Goal: Obtain resource: Download file/media

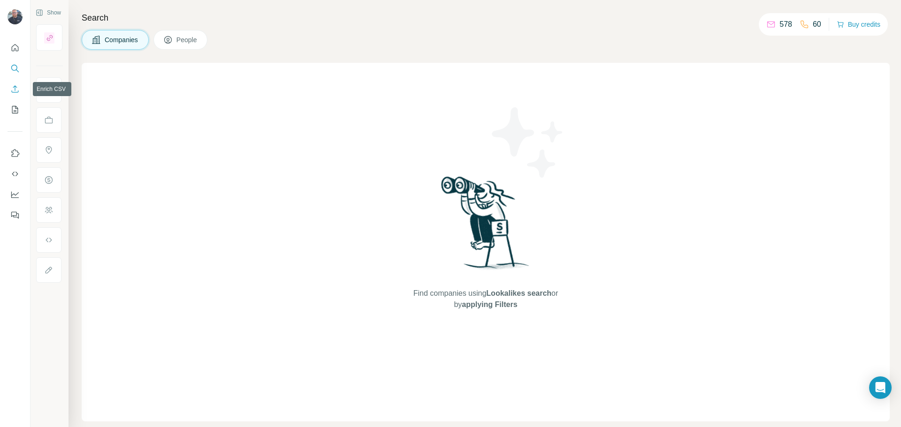
click at [12, 94] on button "Enrich CSV" at bounding box center [15, 89] width 15 height 17
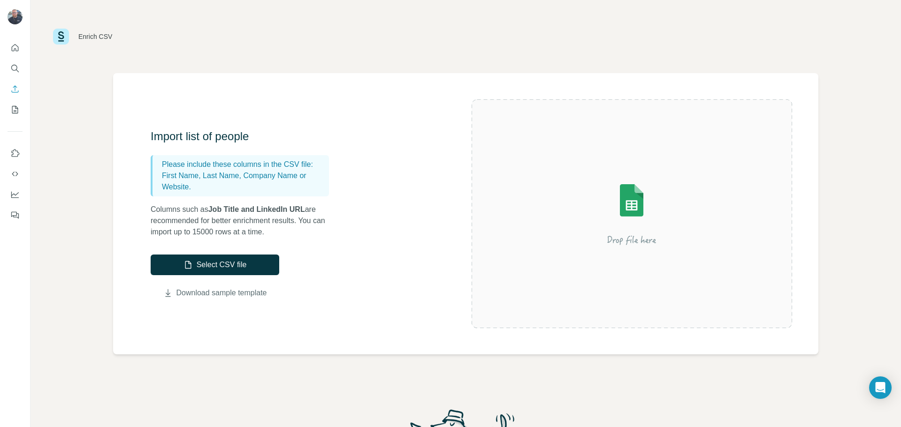
click at [204, 297] on link "Download sample template" at bounding box center [221, 293] width 91 height 11
click at [13, 71] on icon "Search" at bounding box center [14, 68] width 9 height 9
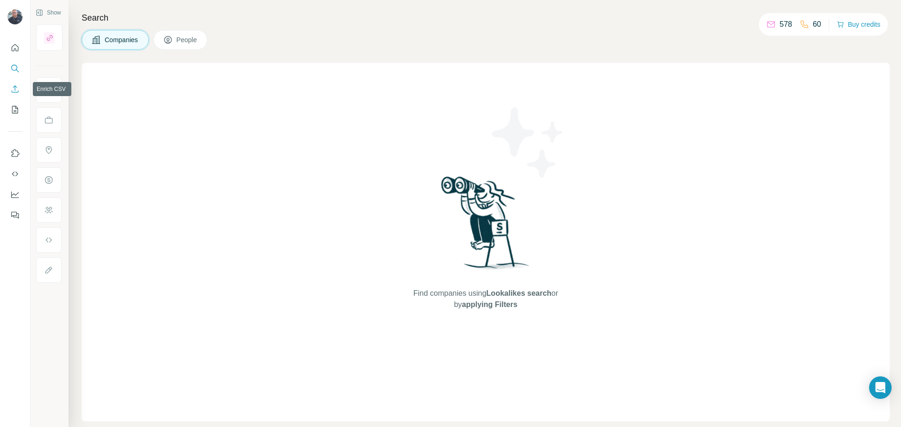
click at [16, 89] on icon "Enrich CSV" at bounding box center [14, 88] width 9 height 9
